Goal: Task Accomplishment & Management: Use online tool/utility

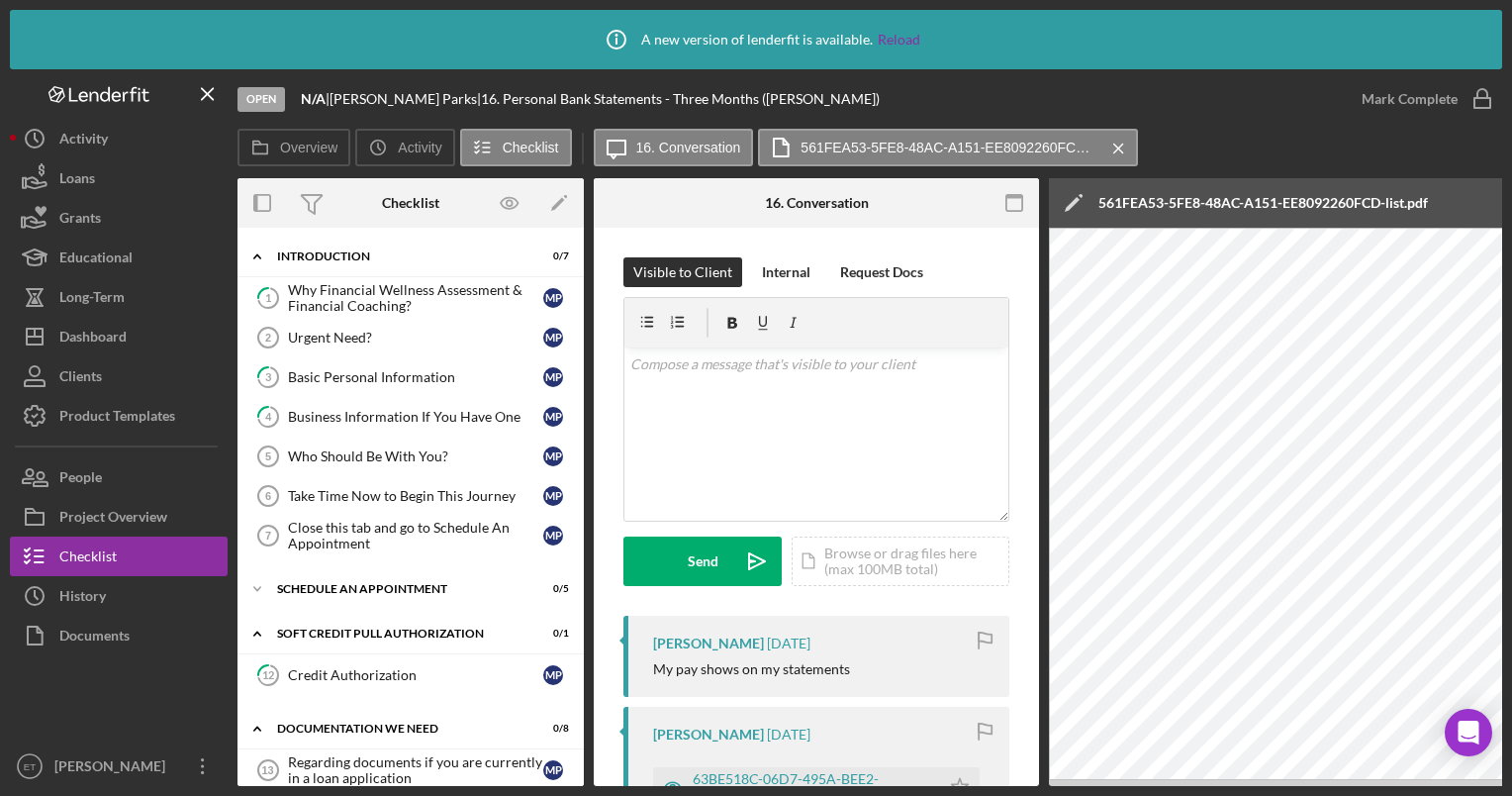
scroll to position [141, 0]
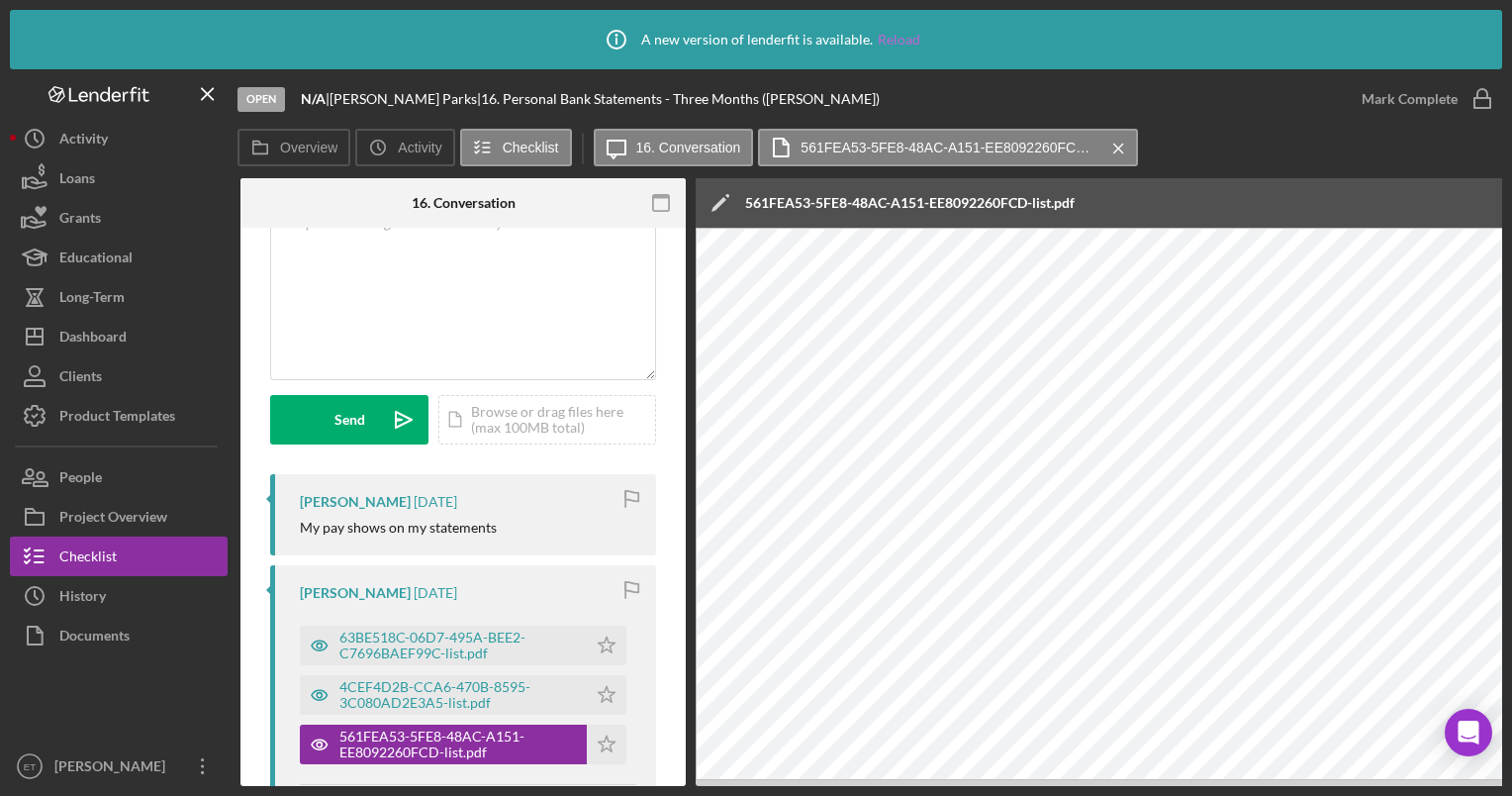
click at [909, 38] on link "Reload" at bounding box center [898, 40] width 43 height 16
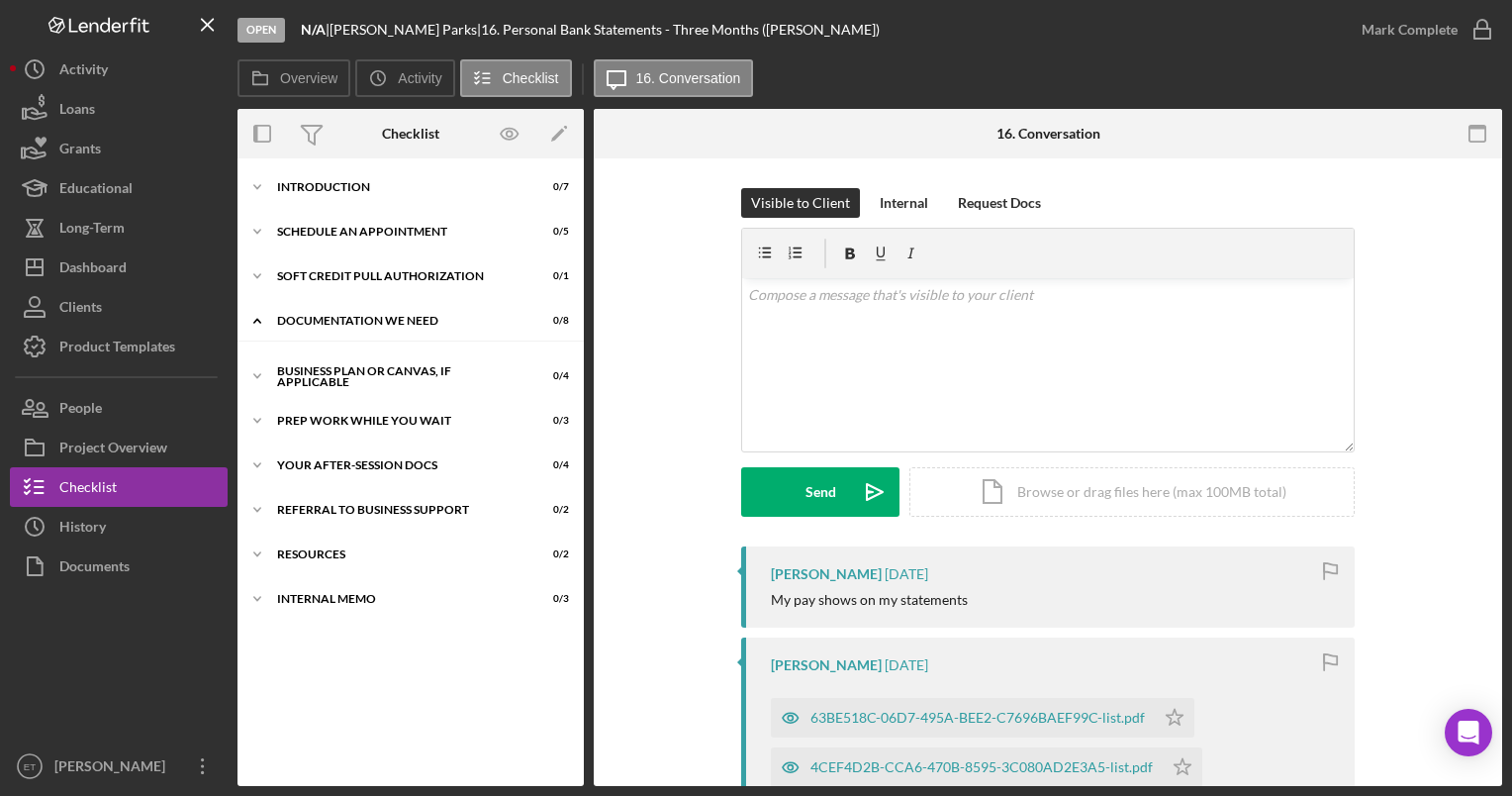
scroll to position [7, 0]
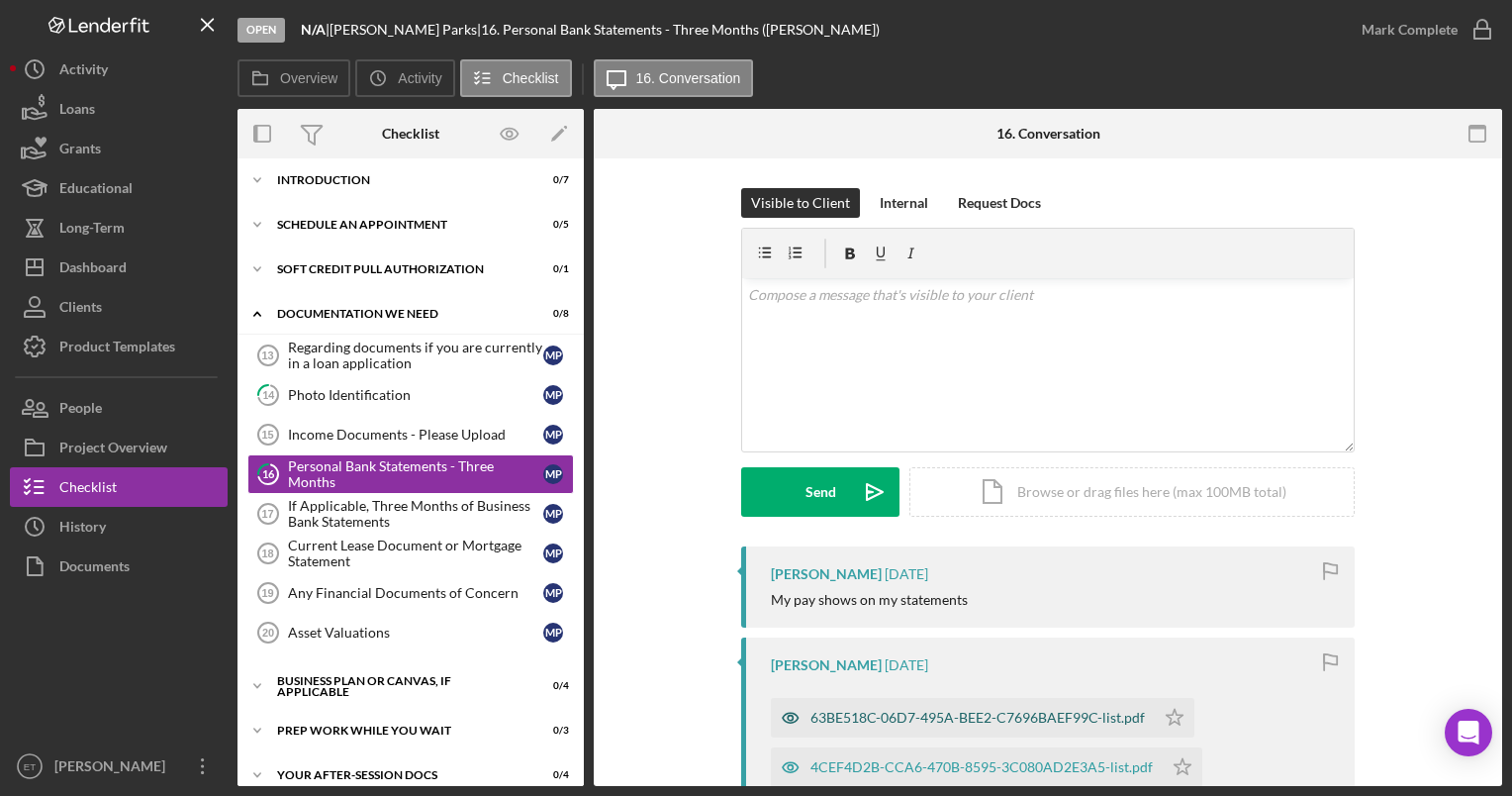
click at [788, 715] on icon "button" at bounding box center [790, 717] width 5 height 5
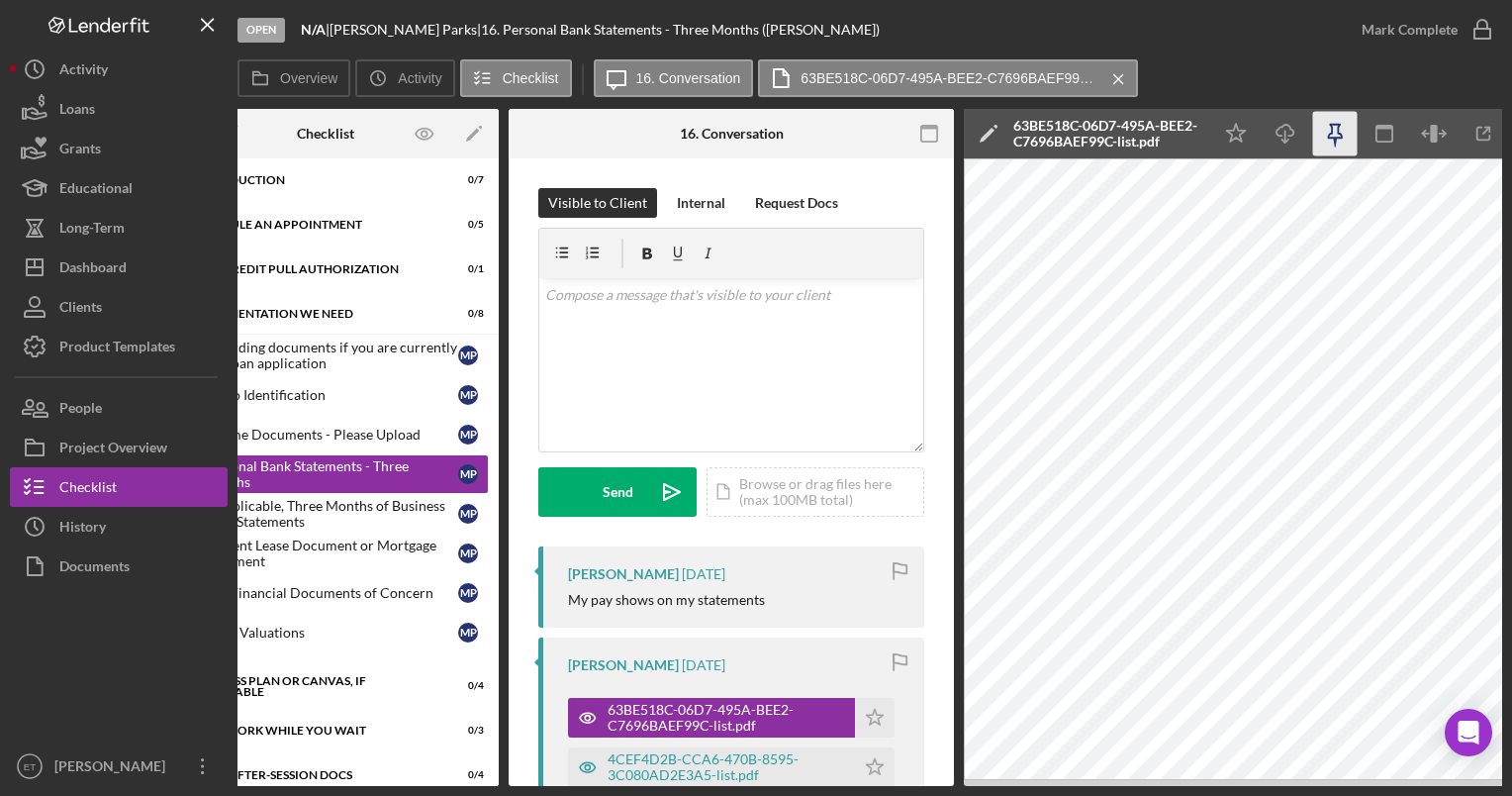
scroll to position [0, 139]
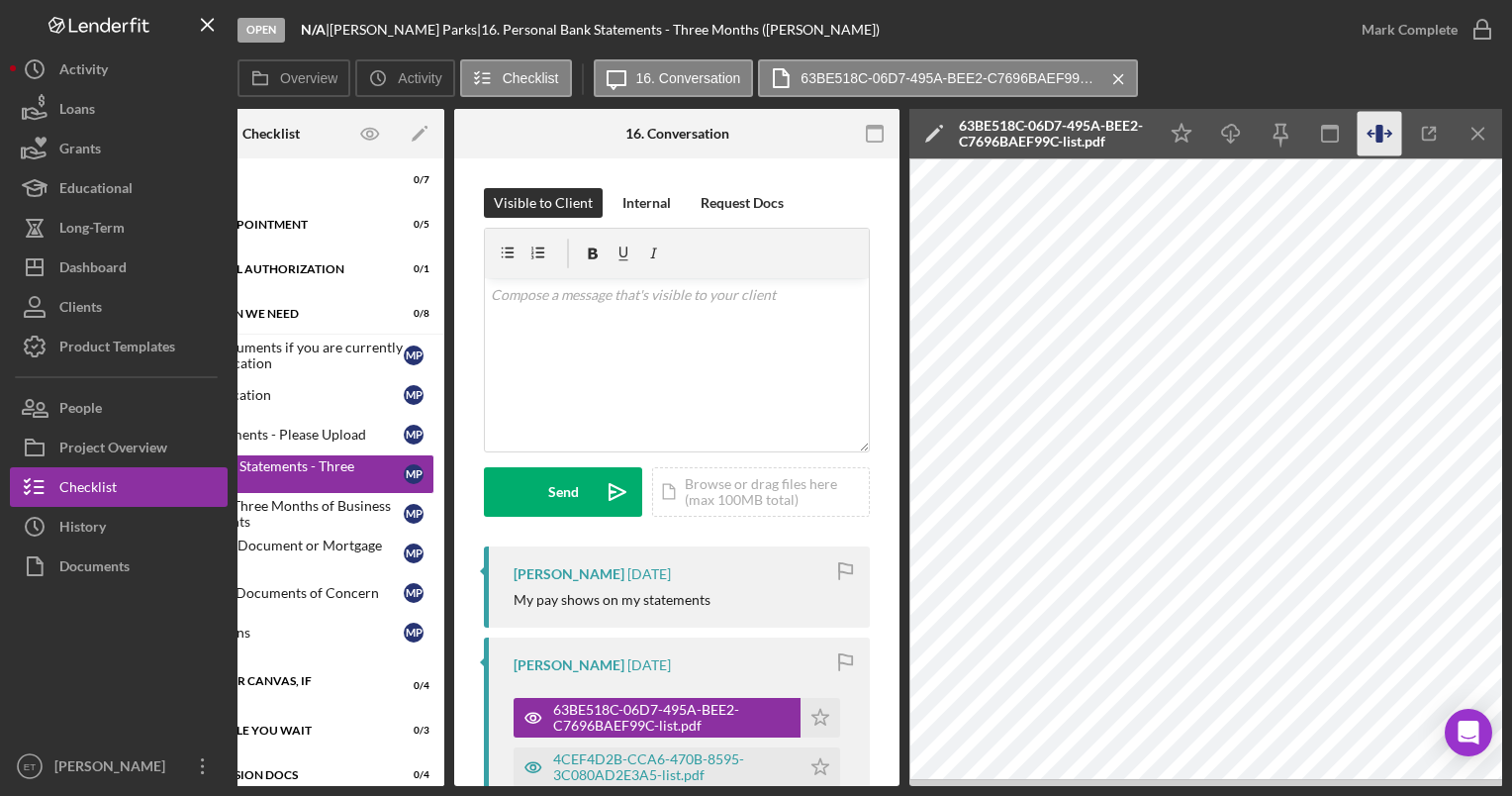
click at [1384, 132] on icon "button" at bounding box center [1380, 133] width 45 height 45
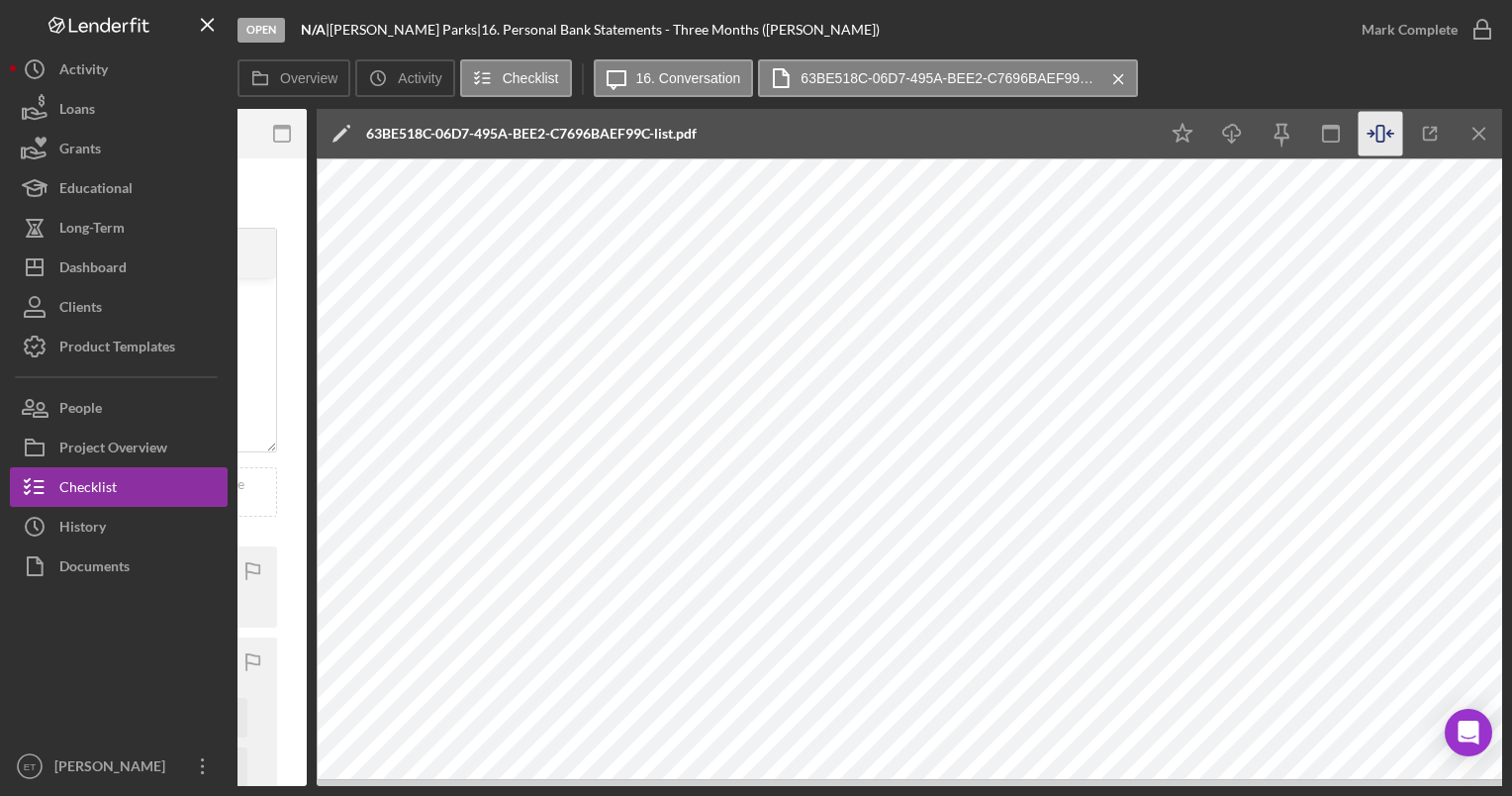
scroll to position [0, 733]
